Goal: Find specific page/section: Find specific page/section

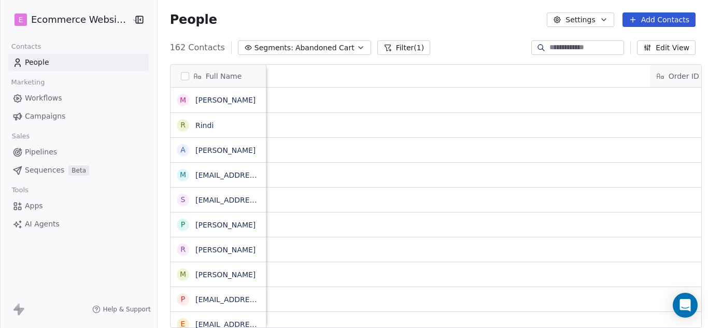
scroll to position [281, 549]
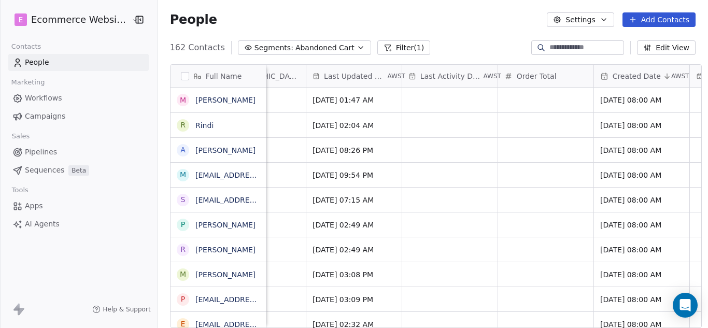
click at [357, 48] on icon "button" at bounding box center [361, 48] width 8 height 8
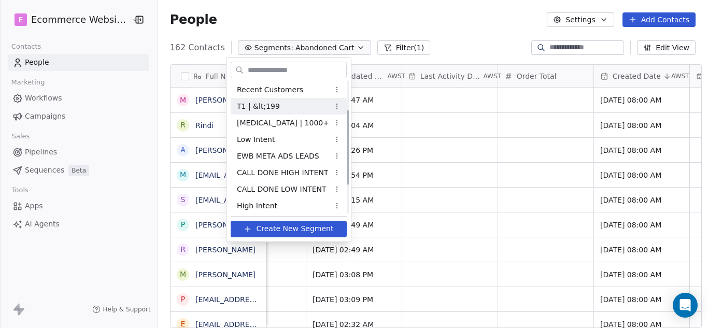
scroll to position [52, 0]
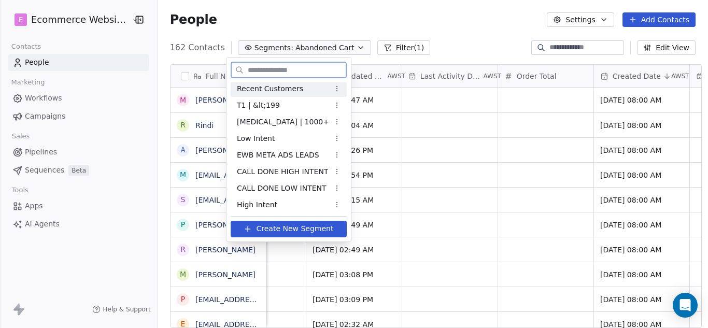
click at [320, 69] on input "text" at bounding box center [296, 70] width 101 height 15
type input "*"
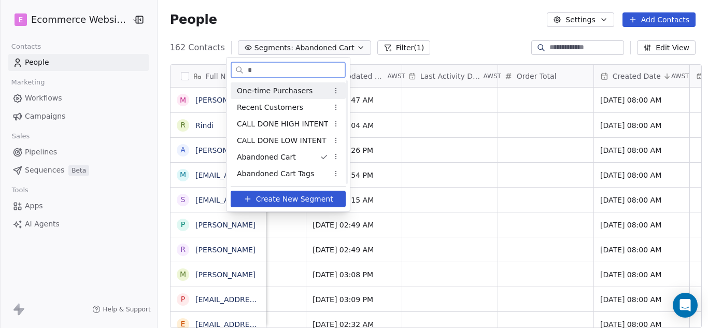
scroll to position [0, 0]
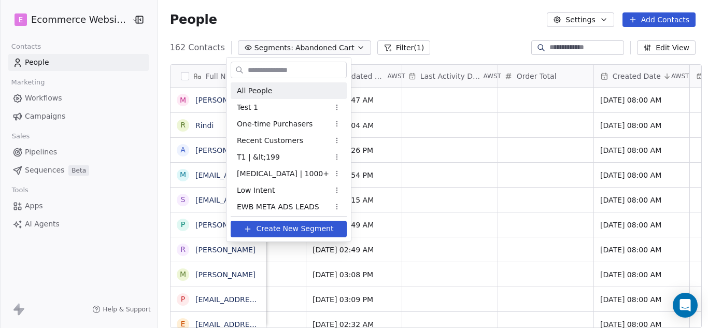
click at [434, 18] on html "E Ecommerce Website Builder Contacts People Marketing Workflows Campaigns Sales…" at bounding box center [354, 164] width 708 height 328
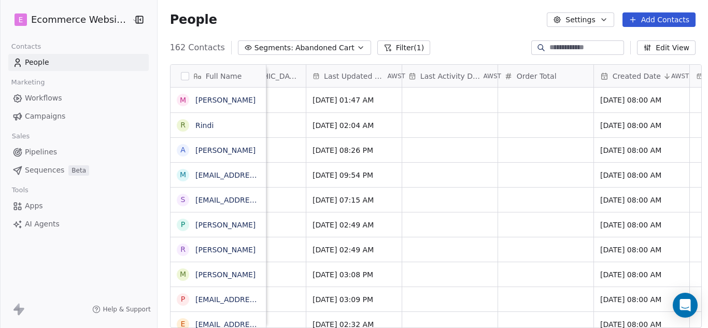
click at [461, 40] on div "162 Contacts Segments: Abandoned Cart Filter (1) Edit View" at bounding box center [433, 47] width 551 height 17
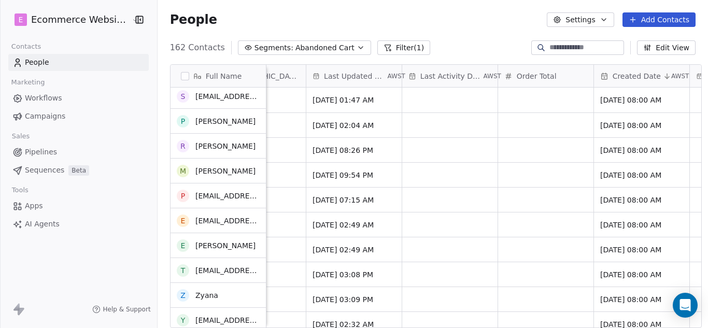
scroll to position [104, 0]
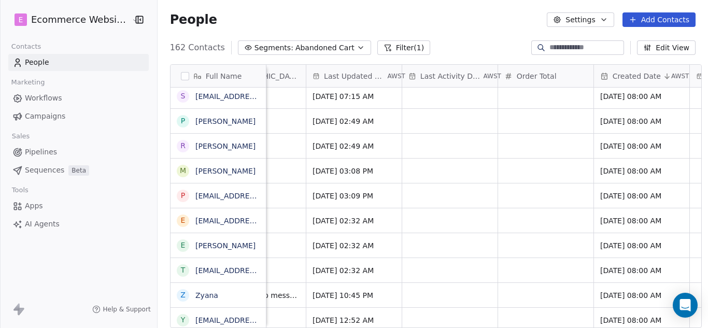
click at [565, 49] on input at bounding box center [586, 48] width 73 height 10
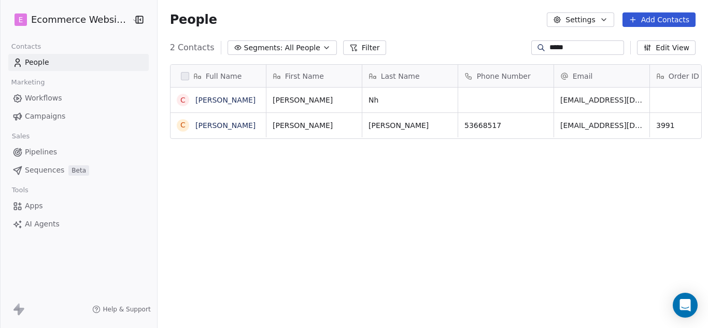
scroll to position [281, 549]
type input "*****"
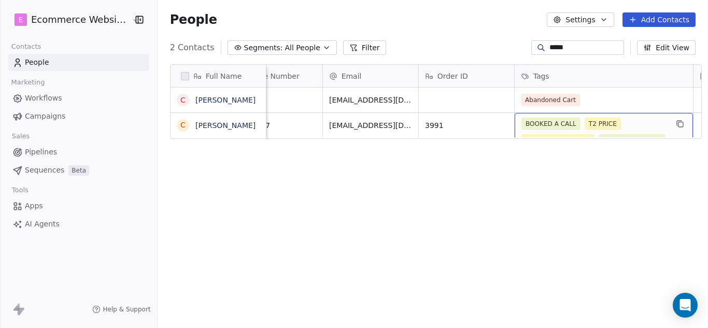
scroll to position [8, 231]
click at [624, 118] on div "BOOKED A CALL T2 PRICE T2 – Paid $200–$999 T0 - Discovery Call" at bounding box center [595, 132] width 146 height 29
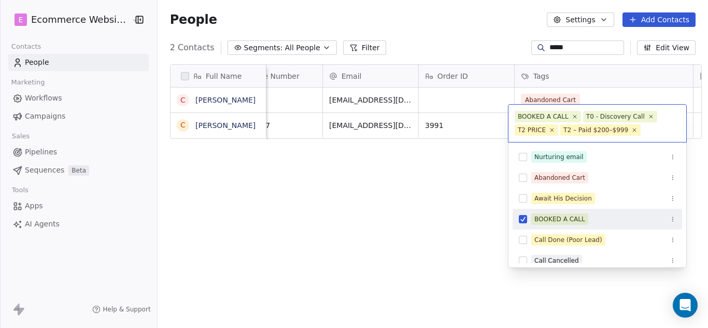
click at [624, 117] on div "T0 - Discovery Call" at bounding box center [616, 116] width 59 height 9
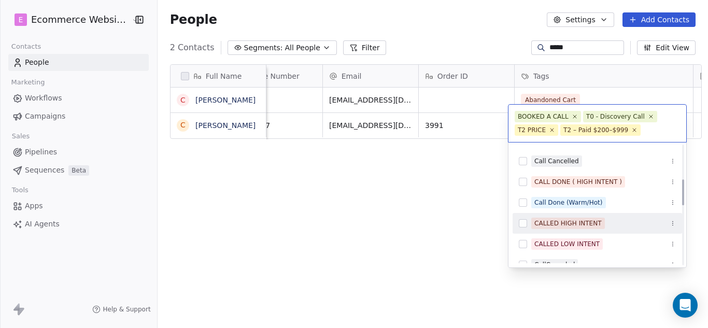
scroll to position [156, 0]
